Goal: Transaction & Acquisition: Purchase product/service

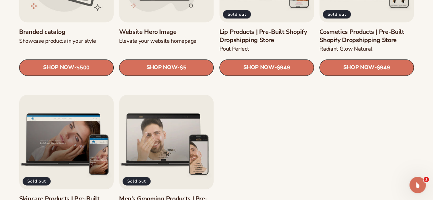
scroll to position [885, 0]
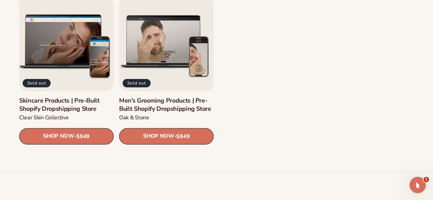
click at [63, 101] on link "Skincare Products | Pre-Built Shopify Dropshipping Store" at bounding box center [66, 105] width 95 height 16
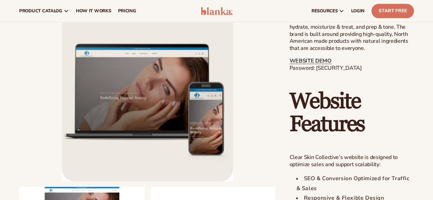
scroll to position [447, 0]
